Goal: Information Seeking & Learning: Learn about a topic

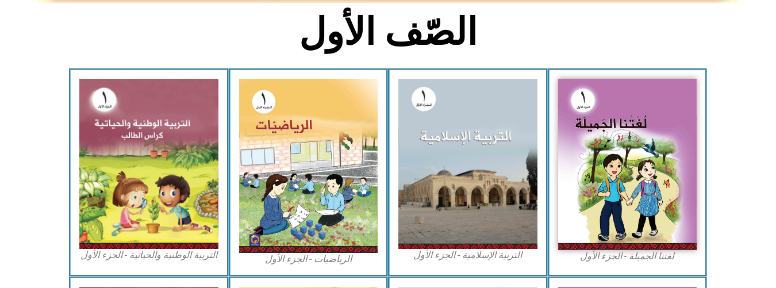
scroll to position [290, 0]
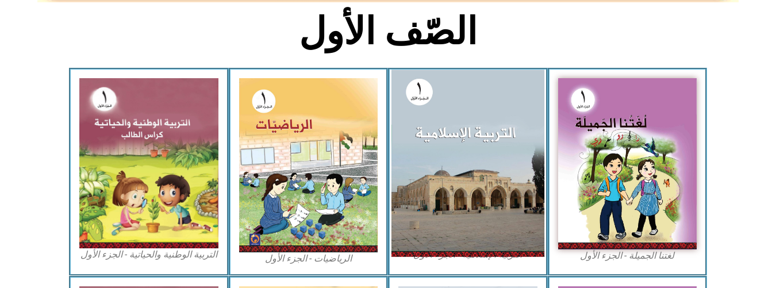
click at [463, 143] on img at bounding box center [467, 163] width 153 height 187
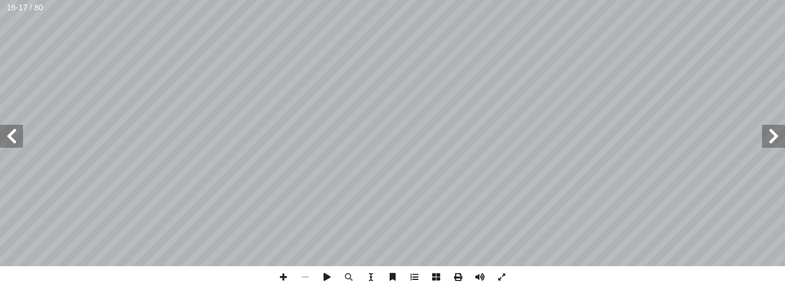
scroll to position [0, -3]
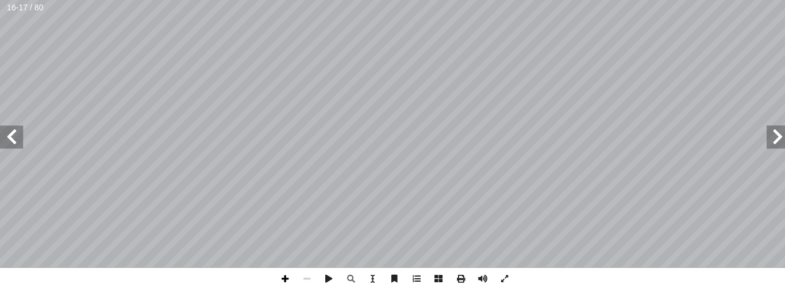
click at [284, 274] on span at bounding box center [283, 277] width 22 height 22
click at [227, 0] on html "الصفحة الرئيسية الصف الأول الصف الثاني الصف الثالث الصف الرابع الصف الخامس الصف…" at bounding box center [392, 52] width 785 height 105
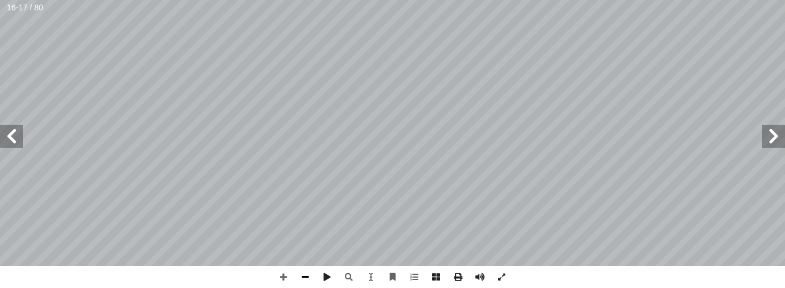
click at [306, 276] on span at bounding box center [305, 277] width 22 height 22
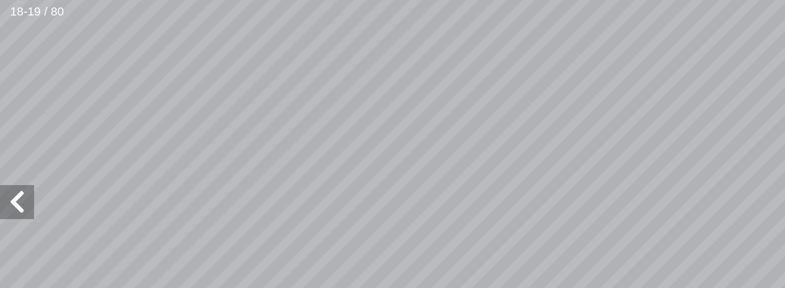
scroll to position [22, -106]
